Goal: Task Accomplishment & Management: Manage account settings

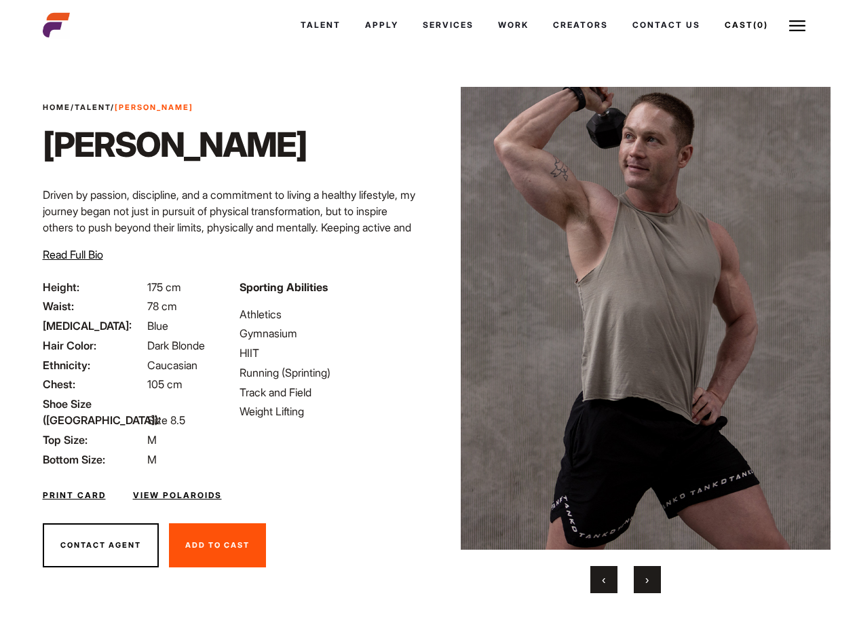
click at [713, 43] on link "Cast (0)" at bounding box center [747, 25] width 68 height 37
click at [0, 0] on link "Casted Talent" at bounding box center [0, 0] width 0 height 0
click at [704, 43] on link "Cast (0)" at bounding box center [742, 25] width 76 height 37
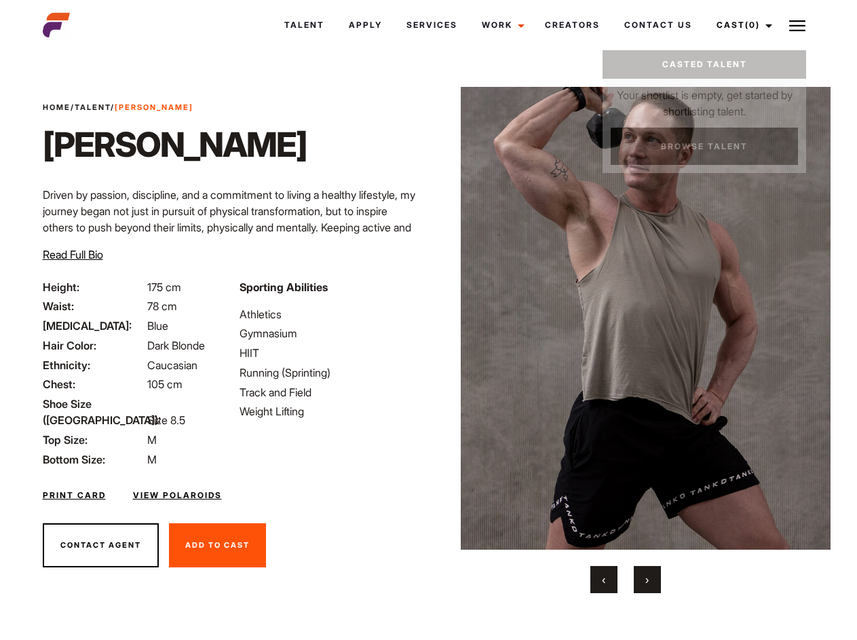
click at [272, 43] on ul "Talent Apply Services Work Campaigns Creators Contact Us Cast (0) Casted Talent…" at bounding box center [526, 25] width 508 height 37
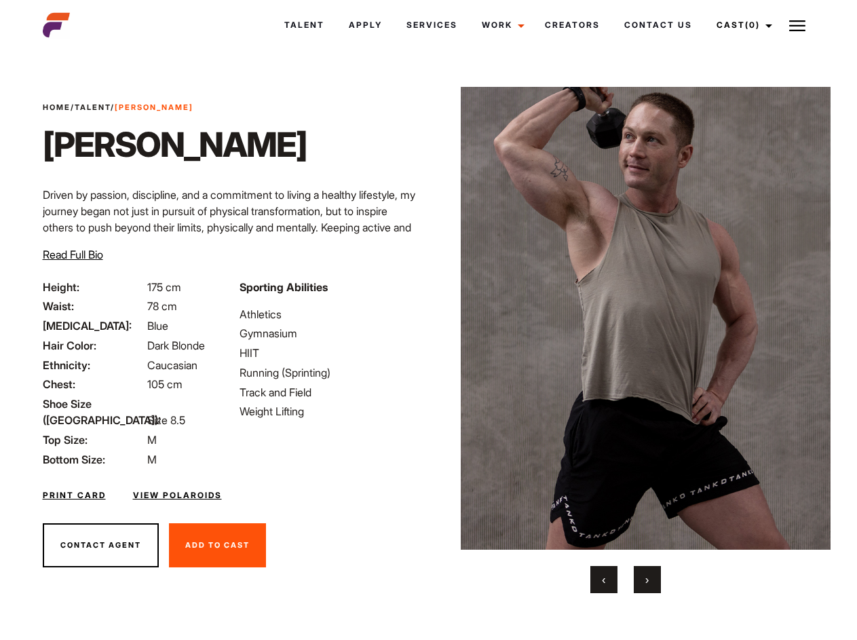
click at [0, 0] on li at bounding box center [0, 0] width 0 height 0
